Goal: Transaction & Acquisition: Book appointment/travel/reservation

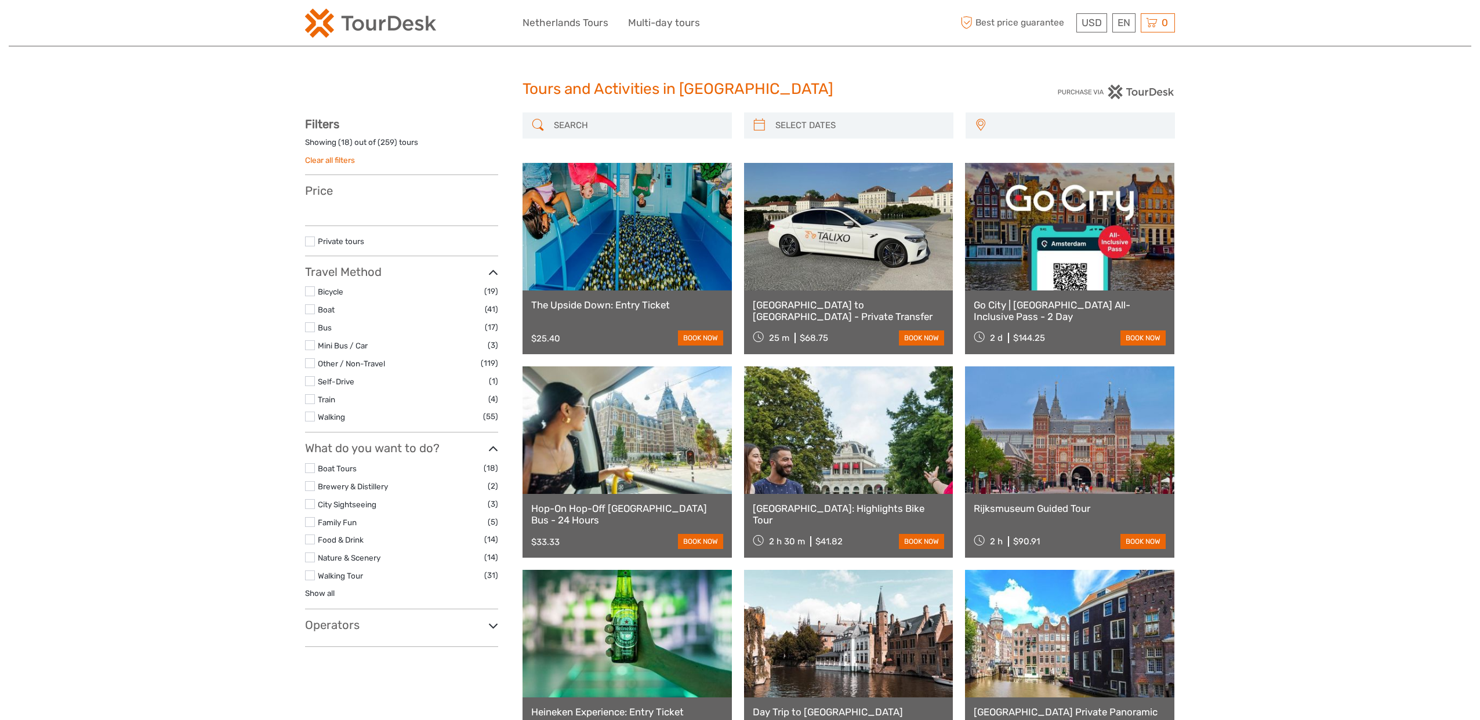
select select
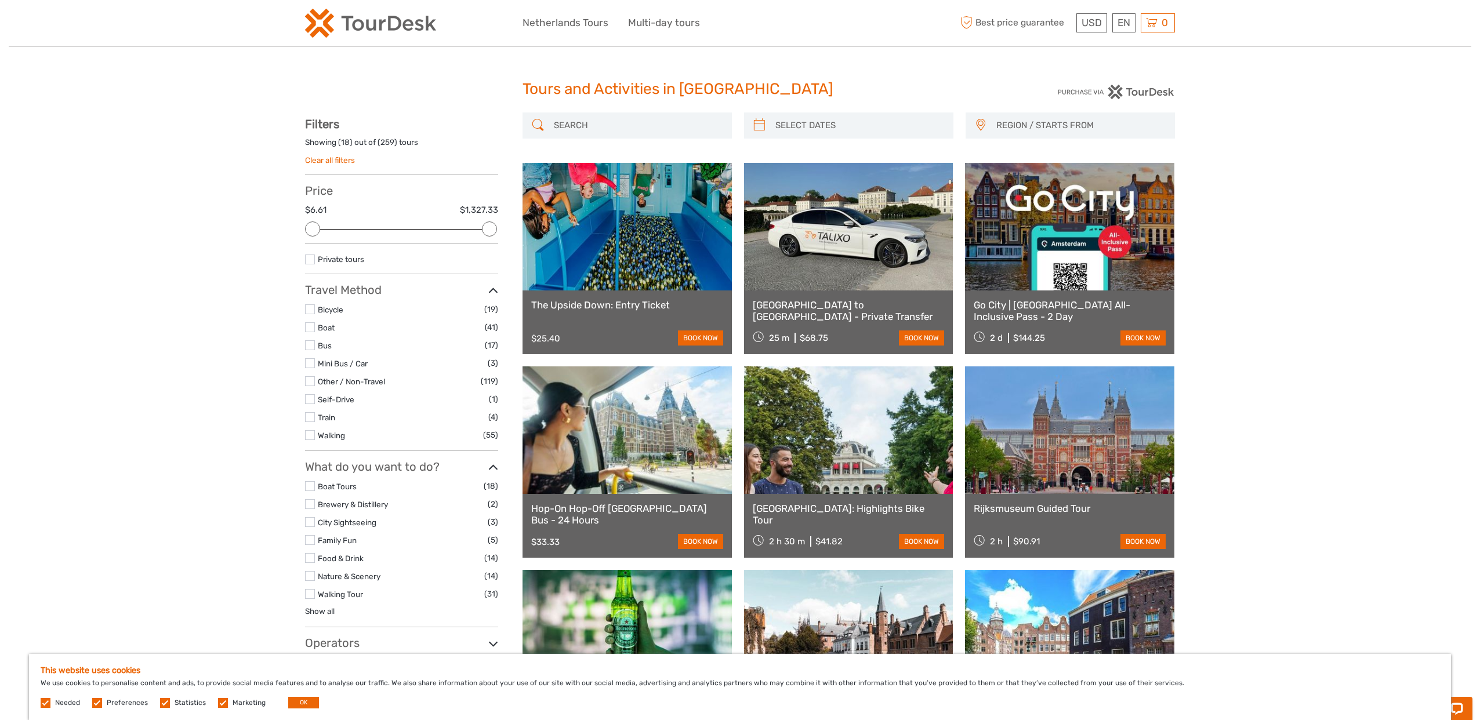
click at [597, 126] on input "search" at bounding box center [637, 125] width 177 height 20
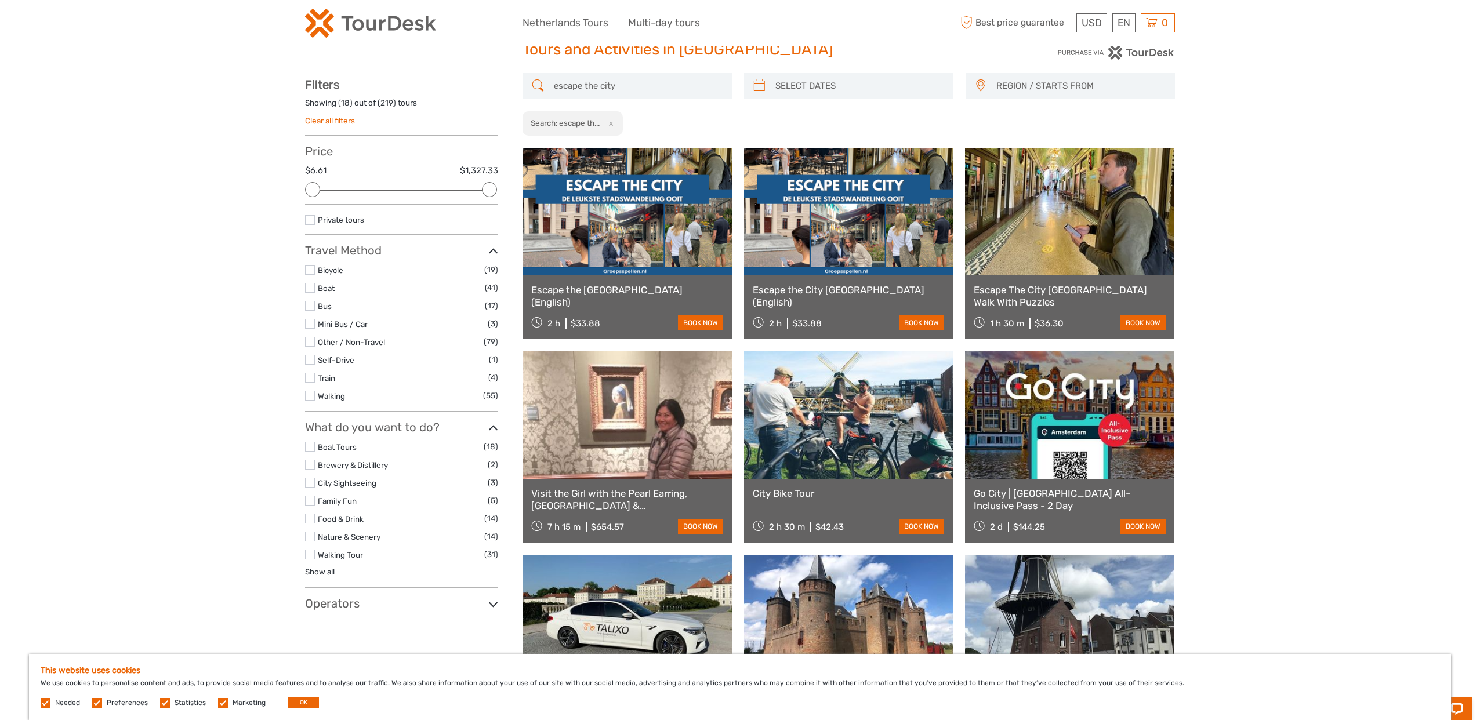
scroll to position [35, 0]
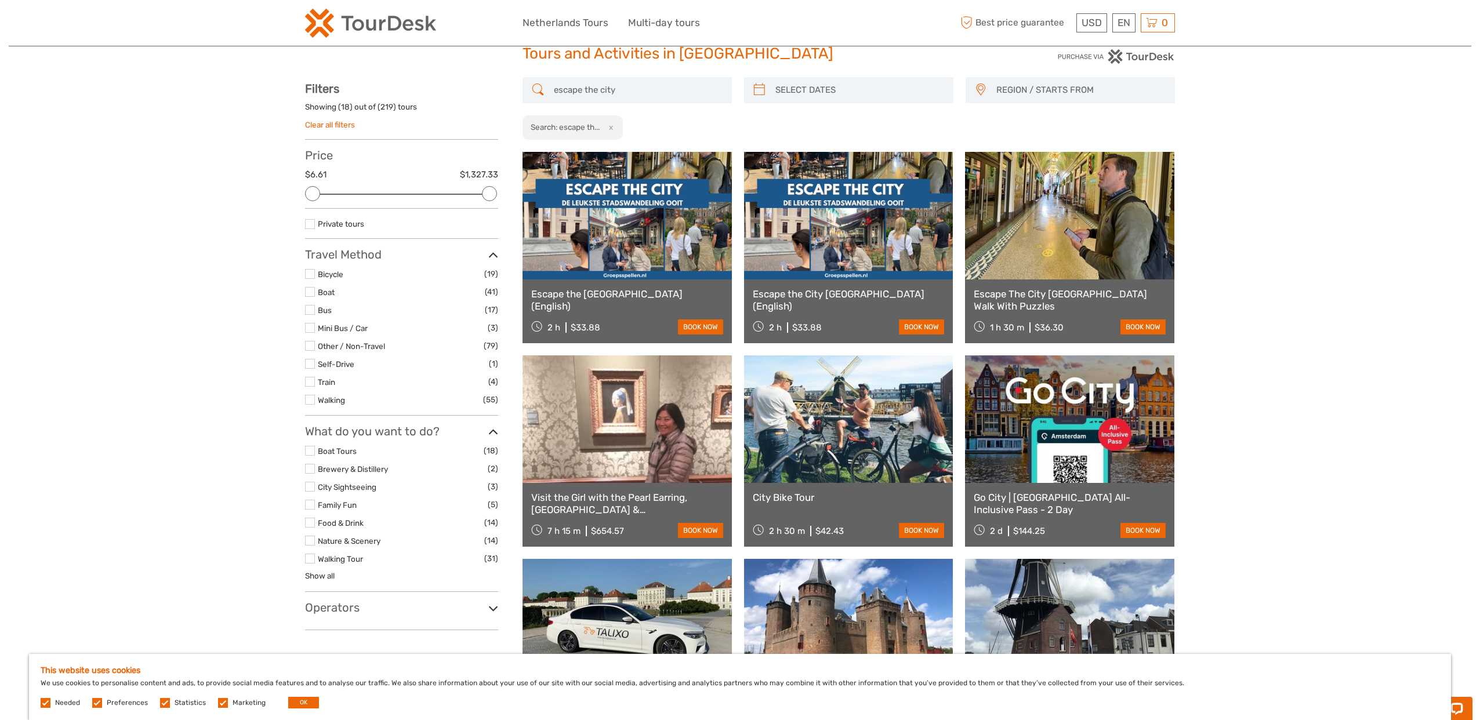
type input "escape the city"
click at [637, 232] on link at bounding box center [627, 216] width 209 height 128
click at [1078, 238] on link at bounding box center [1069, 216] width 209 height 128
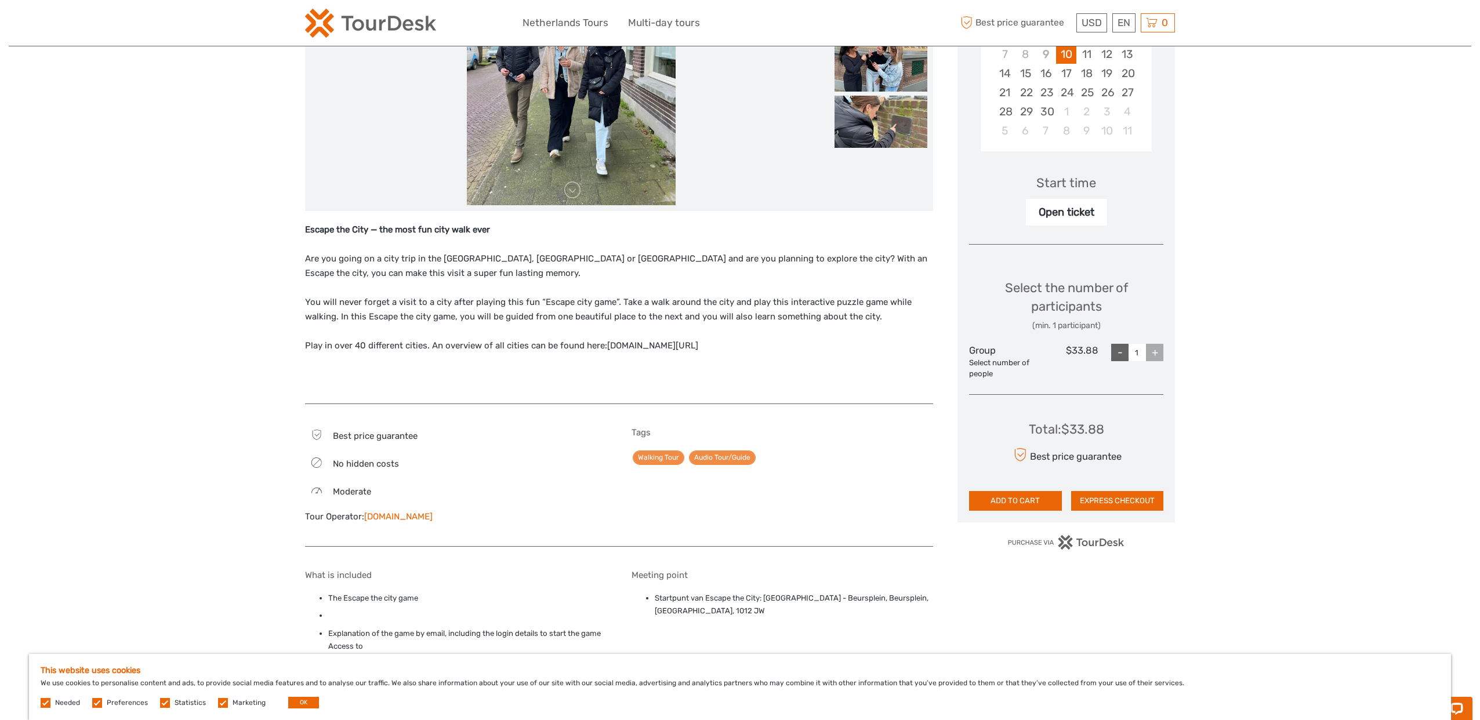
scroll to position [270, 0]
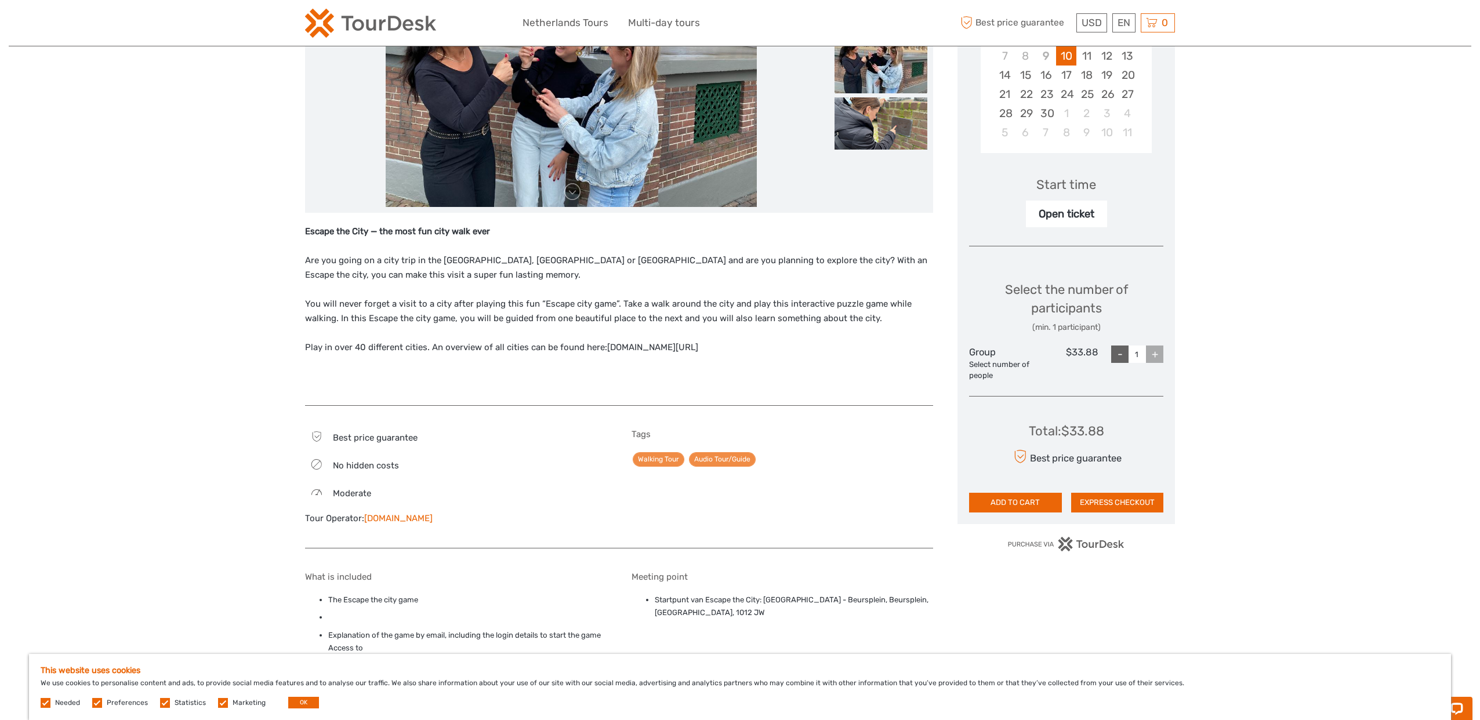
click at [1156, 352] on div "+" at bounding box center [1154, 354] width 17 height 17
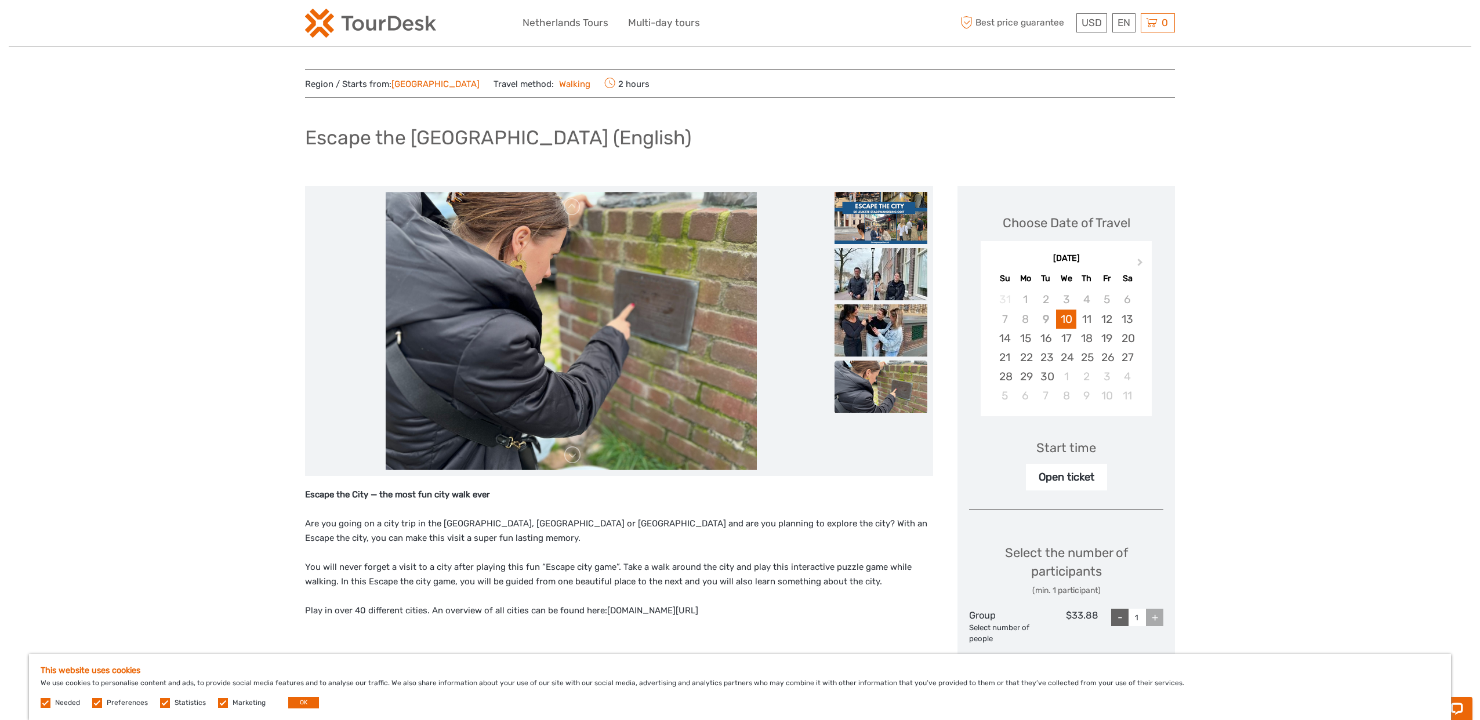
scroll to position [5, 0]
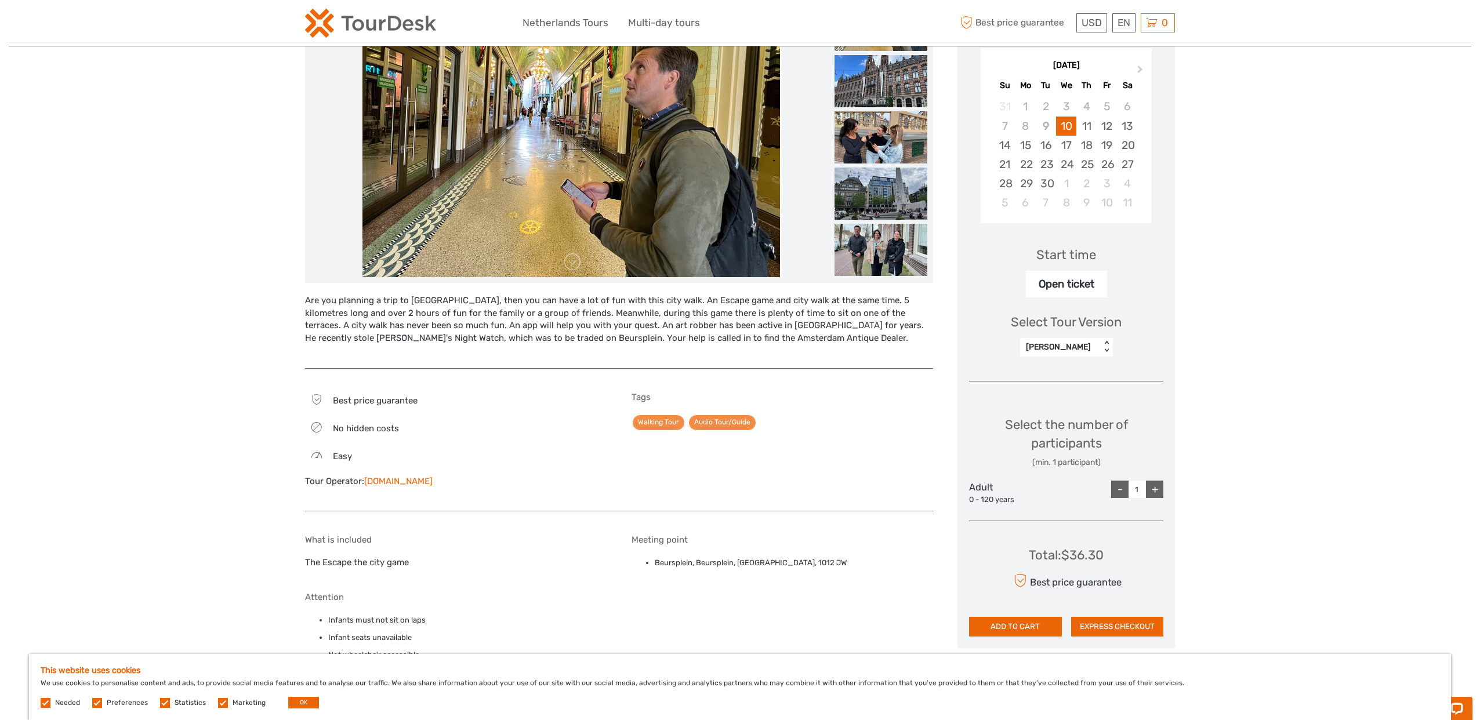
scroll to position [205, 0]
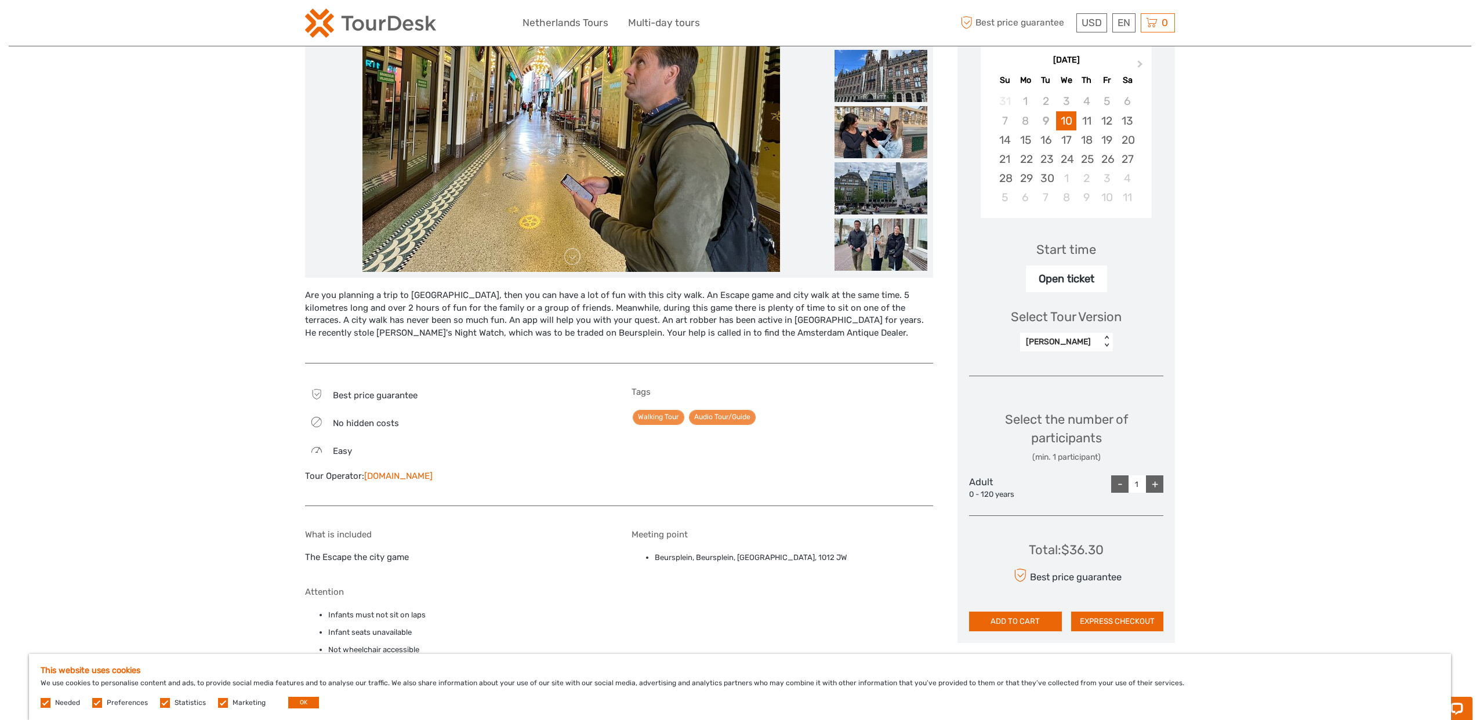
click at [1155, 481] on div "+" at bounding box center [1154, 484] width 17 height 17
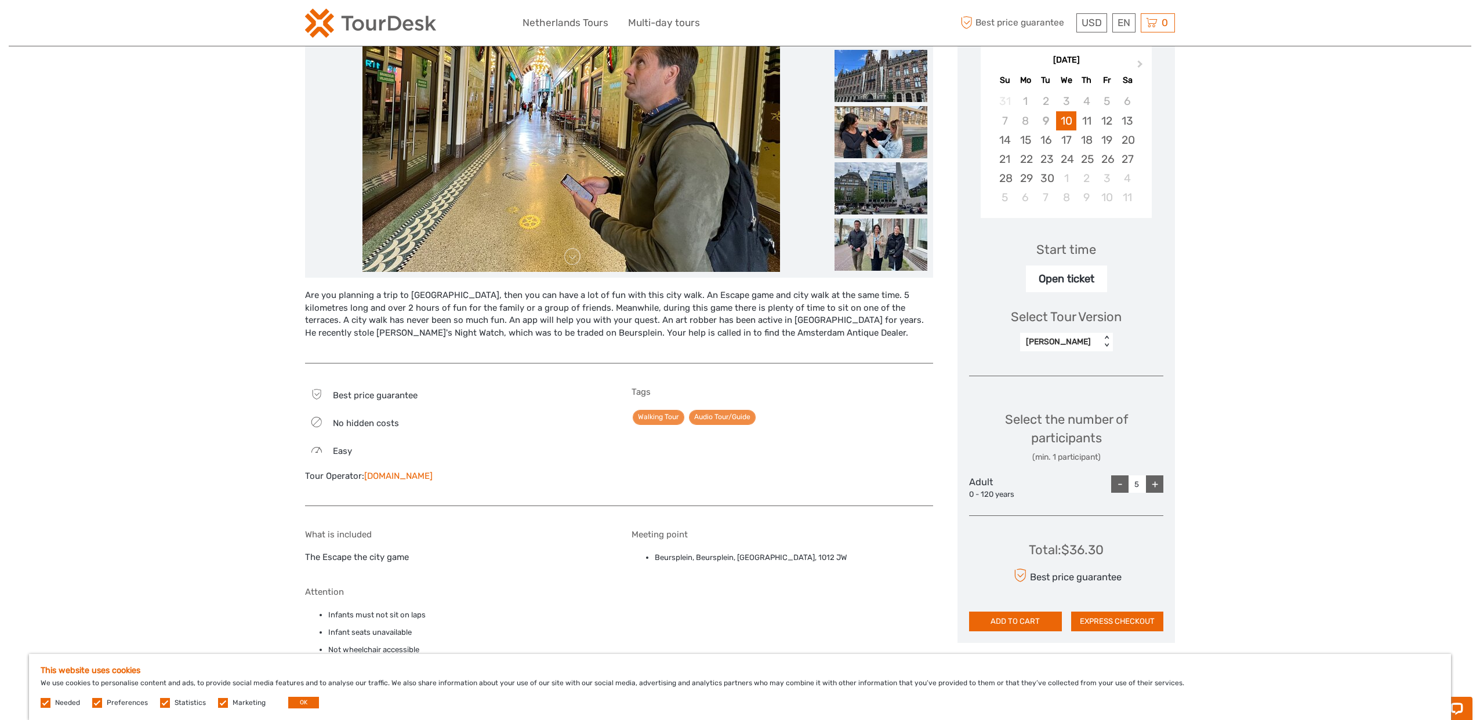
type input "6"
click at [1155, 481] on div "+" at bounding box center [1154, 484] width 17 height 17
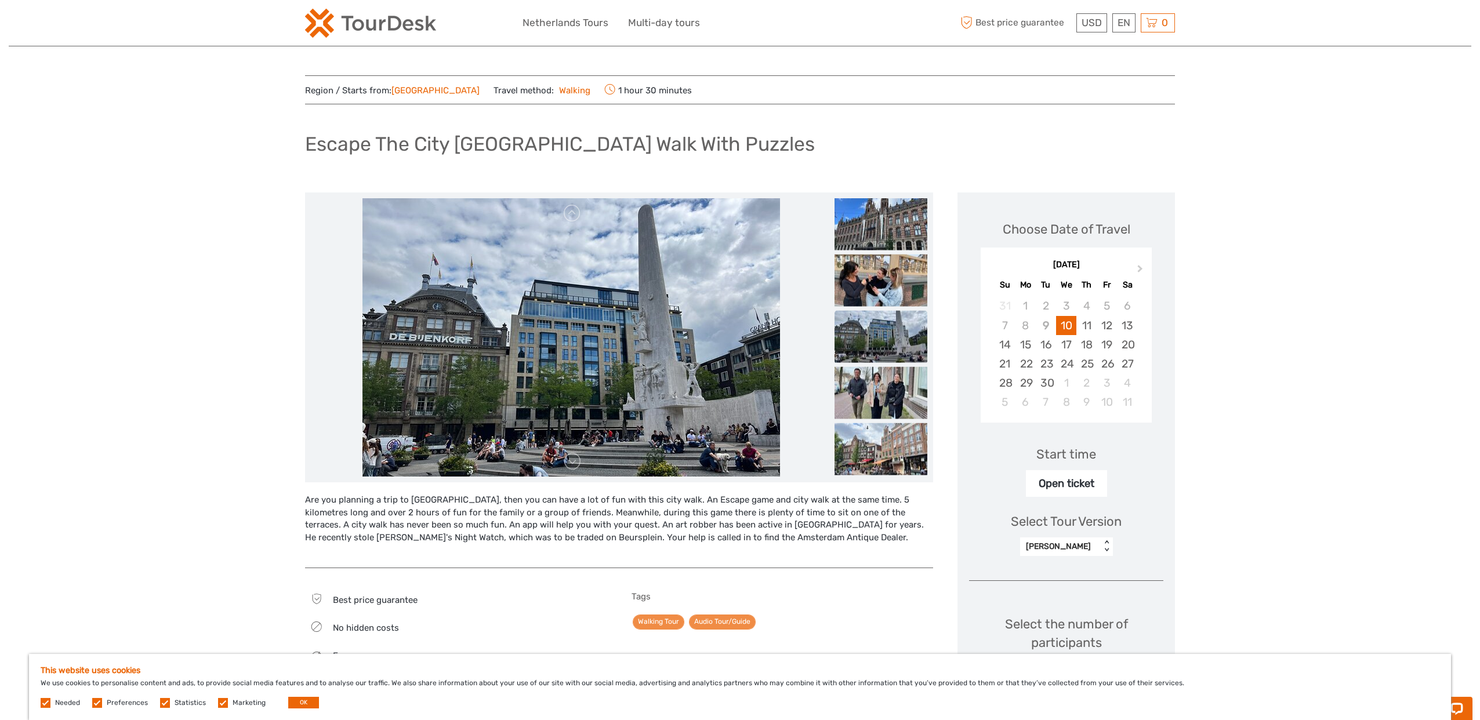
scroll to position [0, 0]
click at [1101, 541] on div "< >" at bounding box center [1106, 547] width 10 height 12
